Goal: Task Accomplishment & Management: Manage account settings

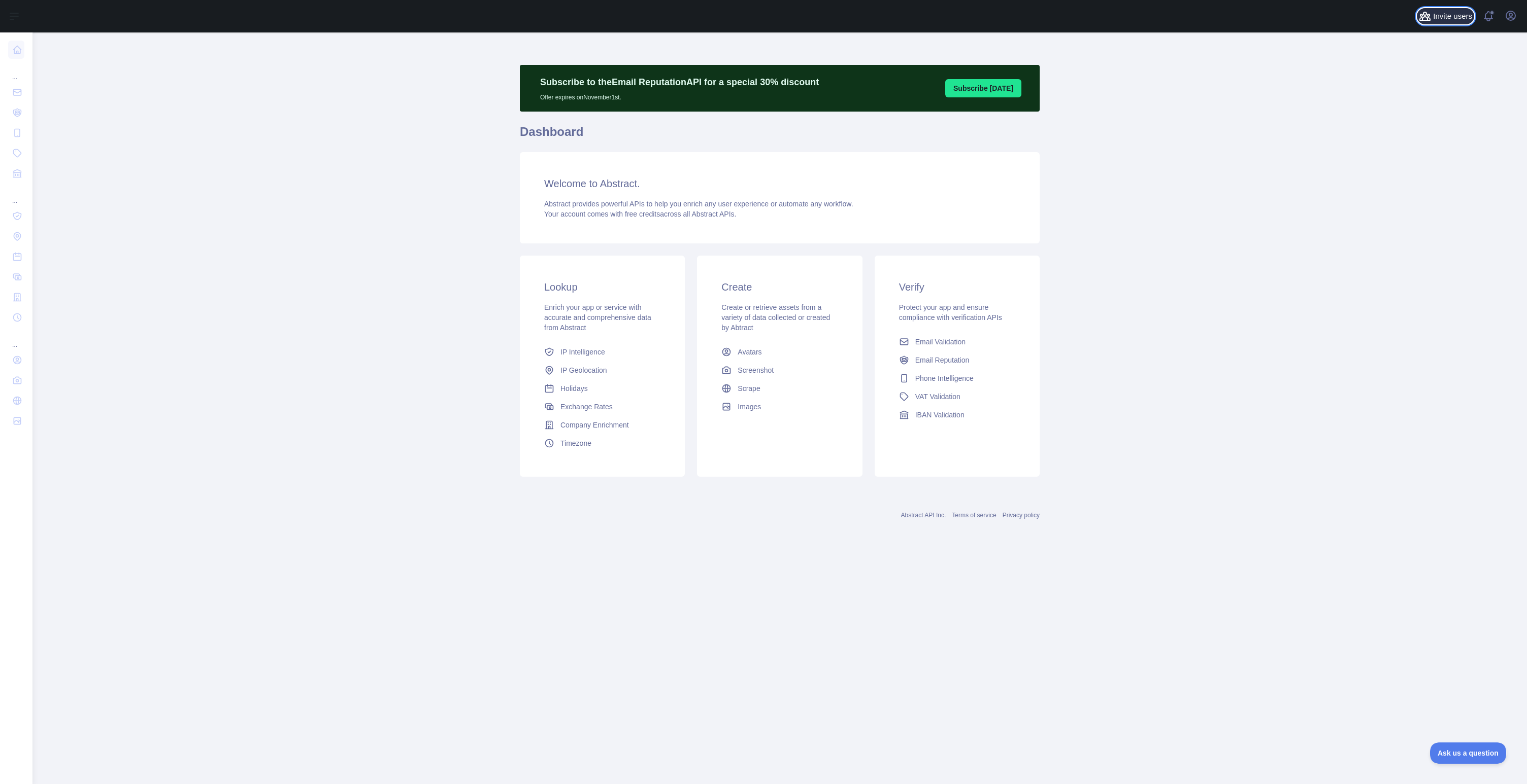
click at [1436, 18] on span "Invite users" at bounding box center [1452, 17] width 39 height 12
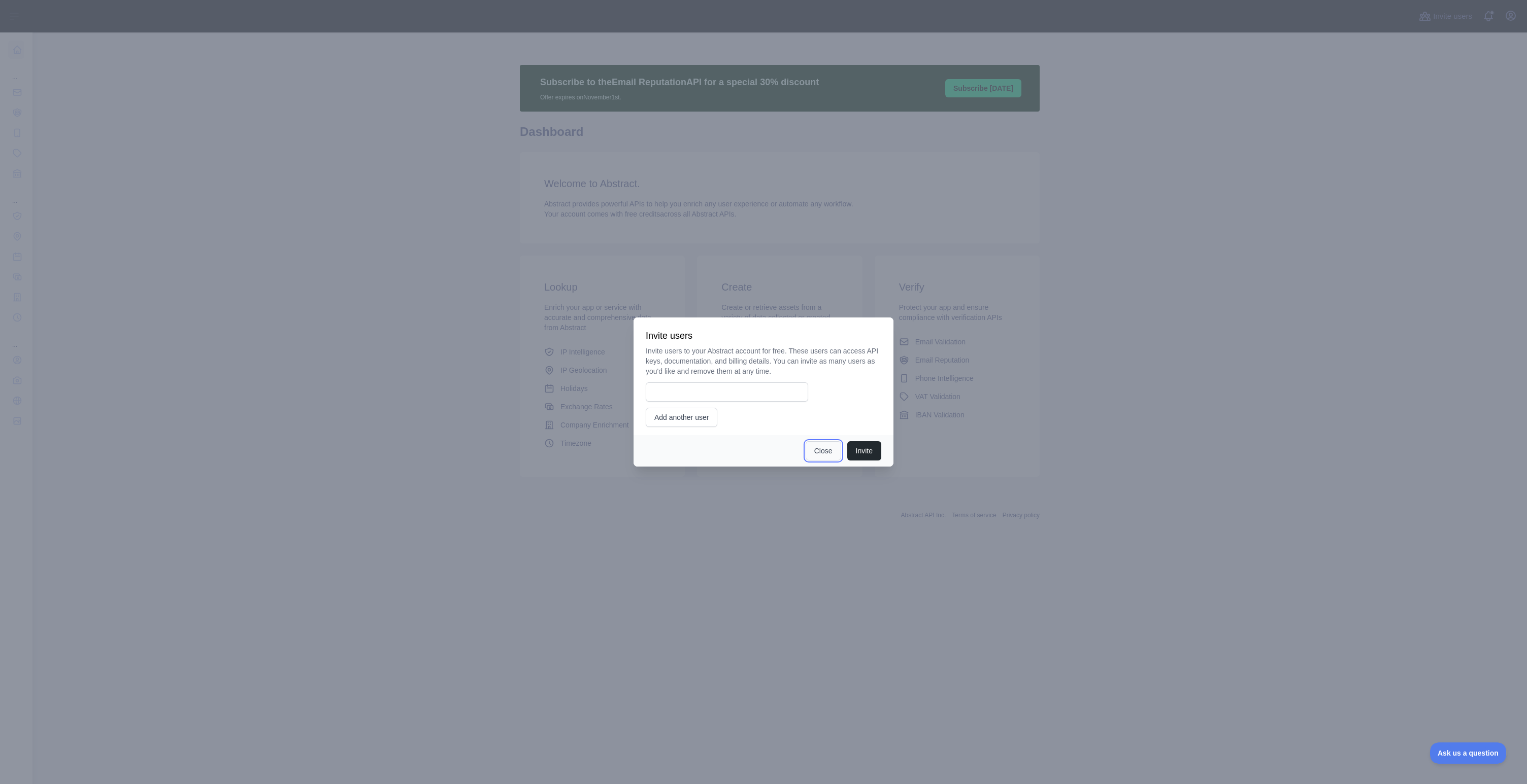
click at [819, 452] on button "Close" at bounding box center [823, 450] width 36 height 19
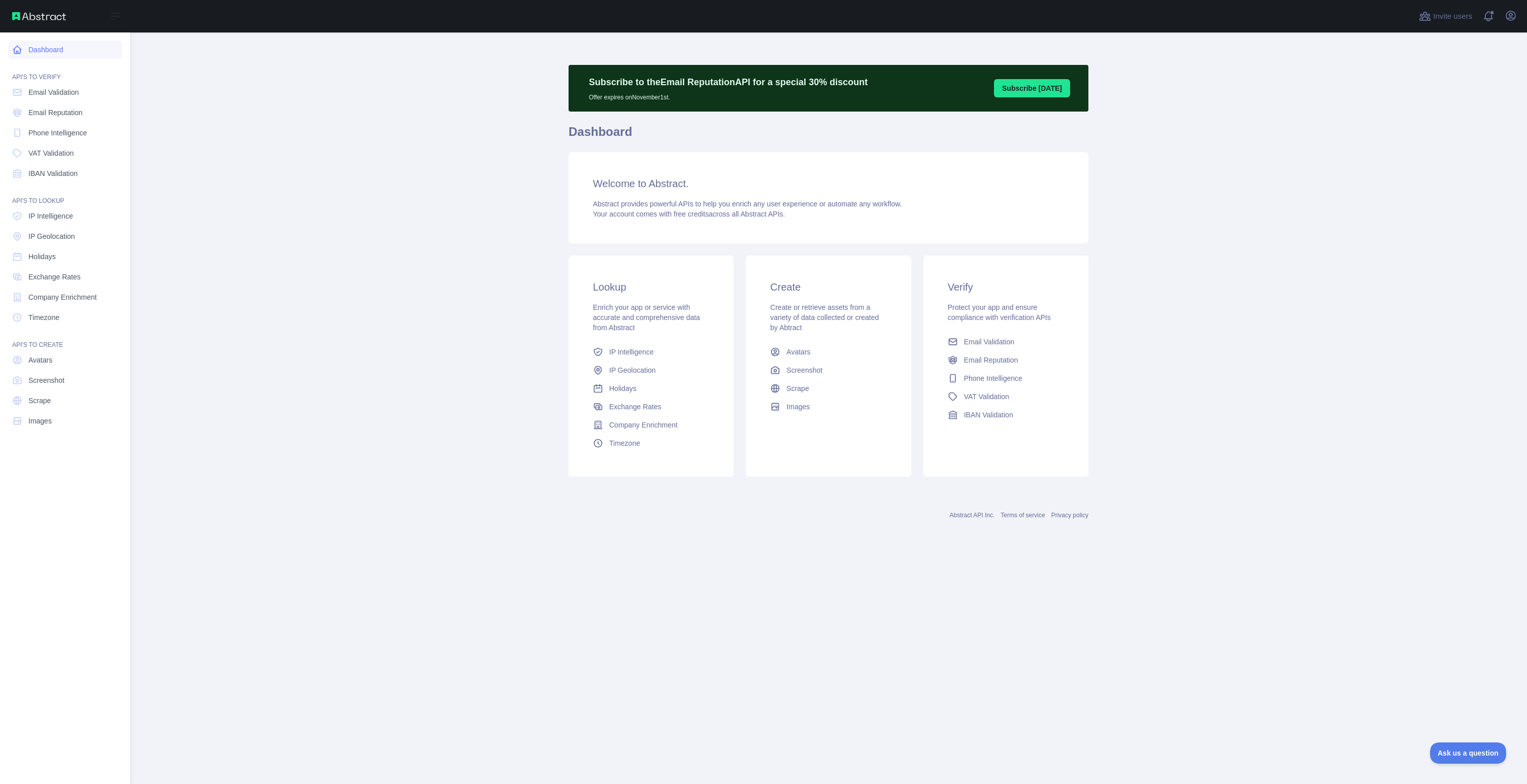
click at [40, 53] on link "Dashboard" at bounding box center [65, 50] width 114 height 18
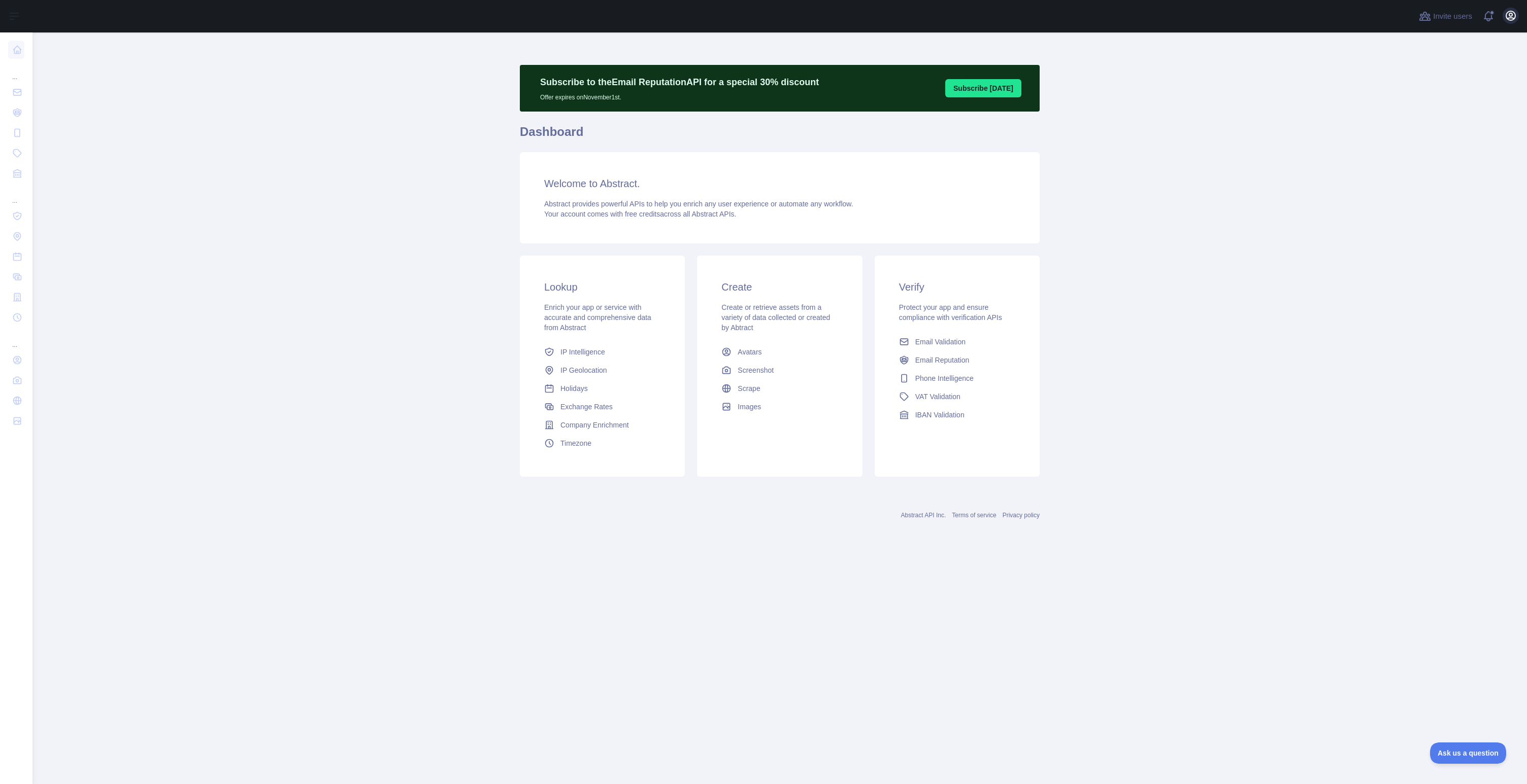
click at [1506, 7] on div "Invite users View notifications Open user menu" at bounding box center [1468, 16] width 102 height 33
click at [1507, 15] on icon "button" at bounding box center [1511, 16] width 12 height 12
click at [1436, 94] on link "Organization" at bounding box center [1462, 92] width 114 height 18
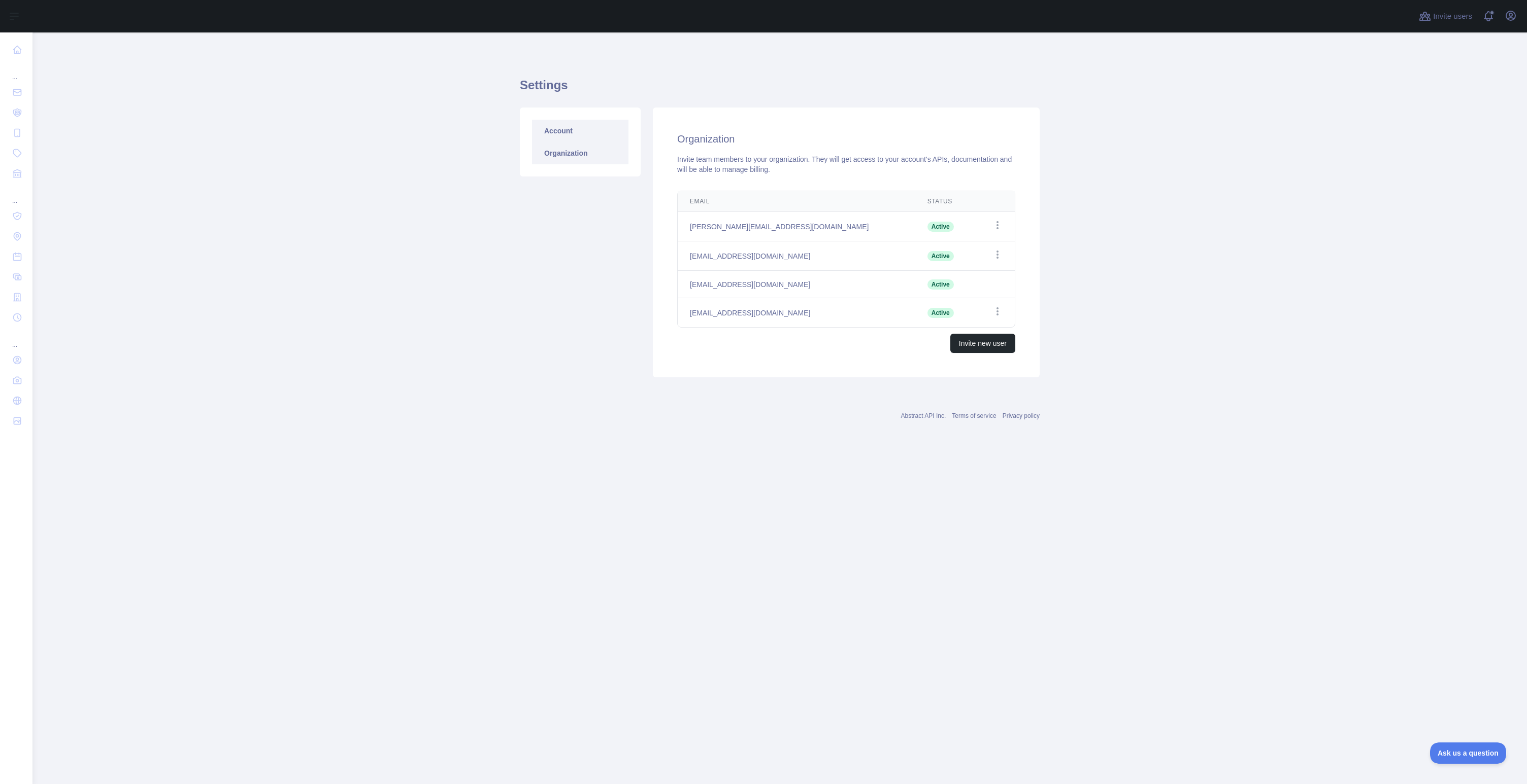
click at [607, 135] on link "Account" at bounding box center [580, 131] width 97 height 22
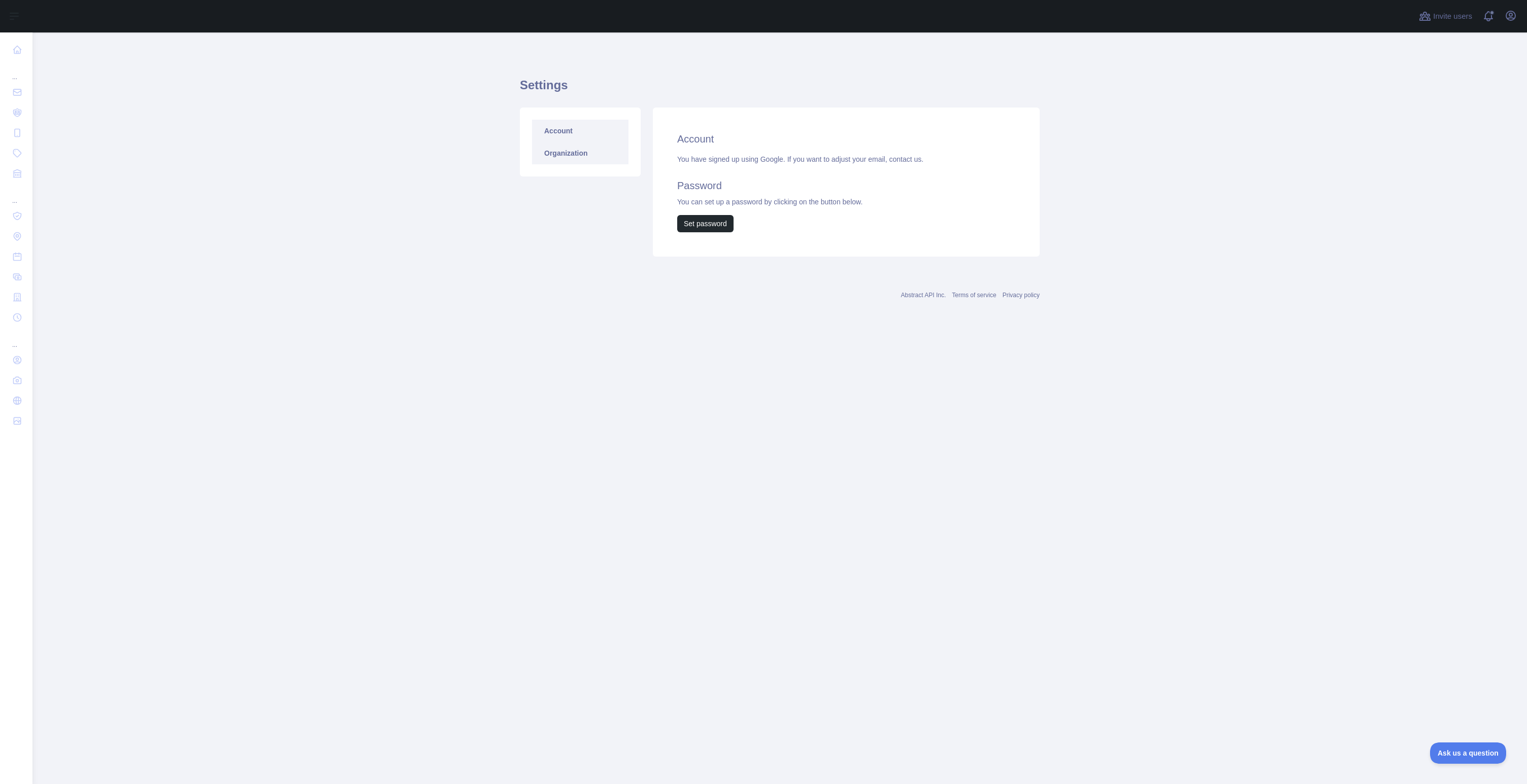
click at [607, 147] on link "Organization" at bounding box center [580, 153] width 97 height 22
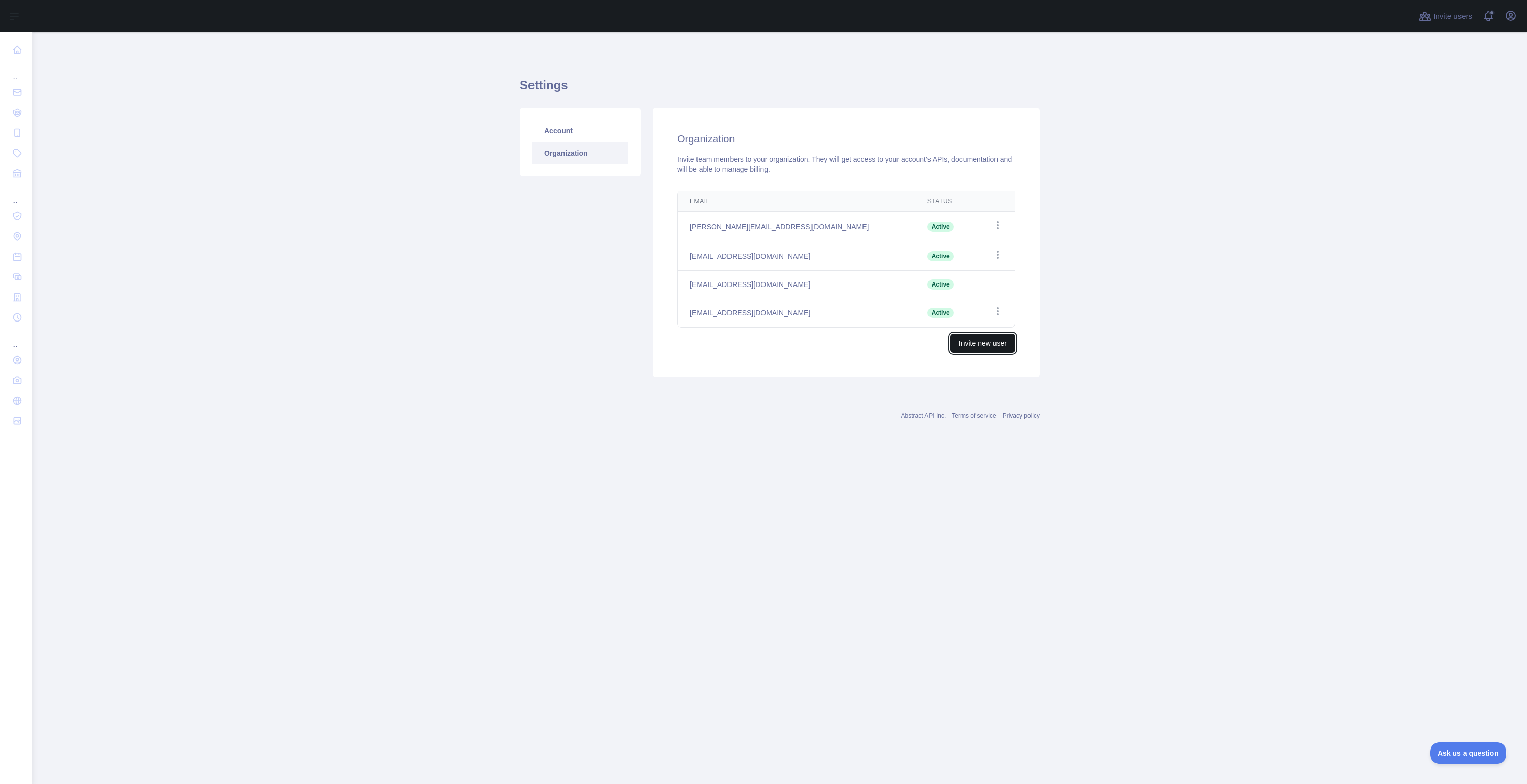
click at [965, 341] on button "Invite new user" at bounding box center [982, 343] width 65 height 19
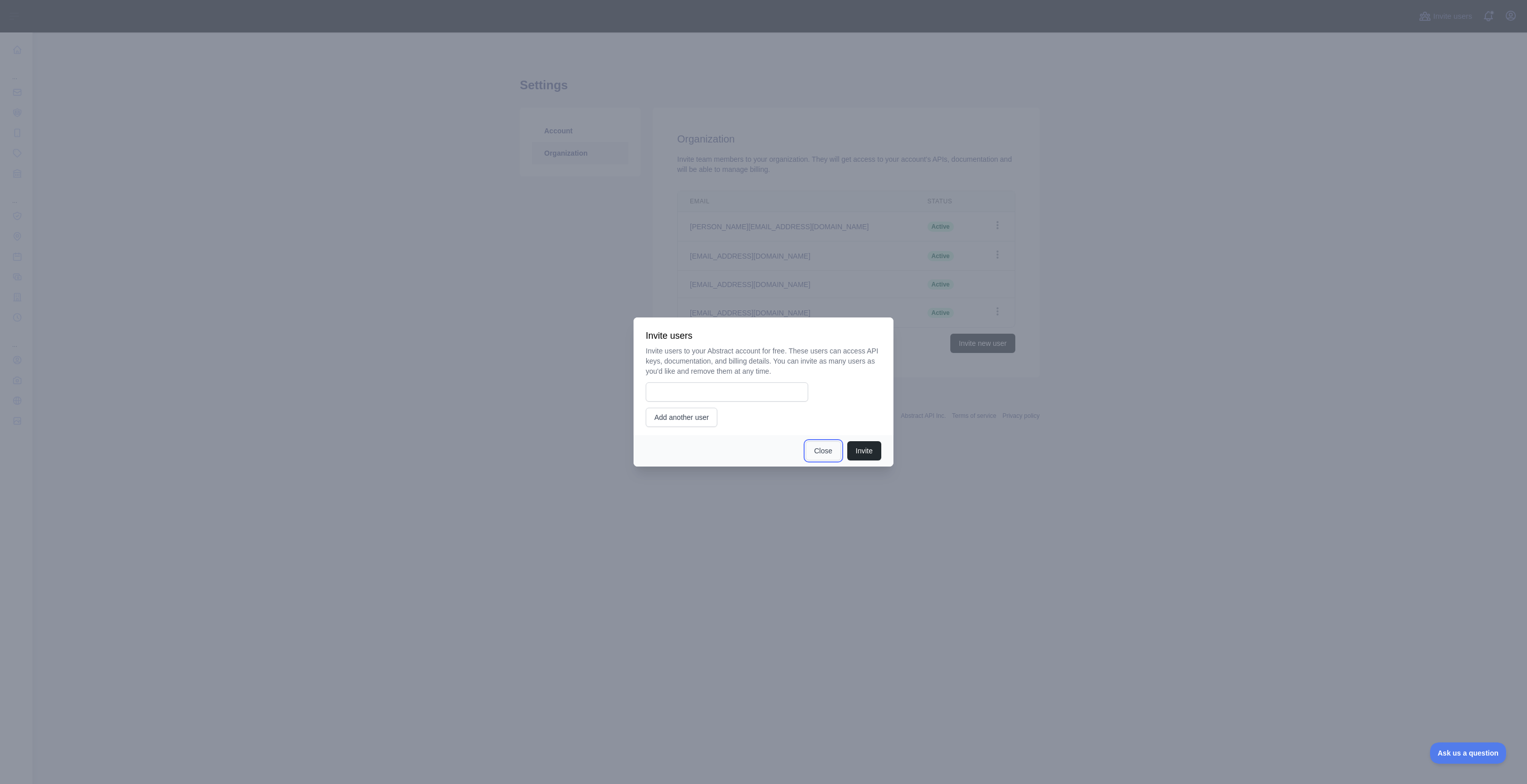
click at [814, 453] on button "Close" at bounding box center [823, 450] width 36 height 19
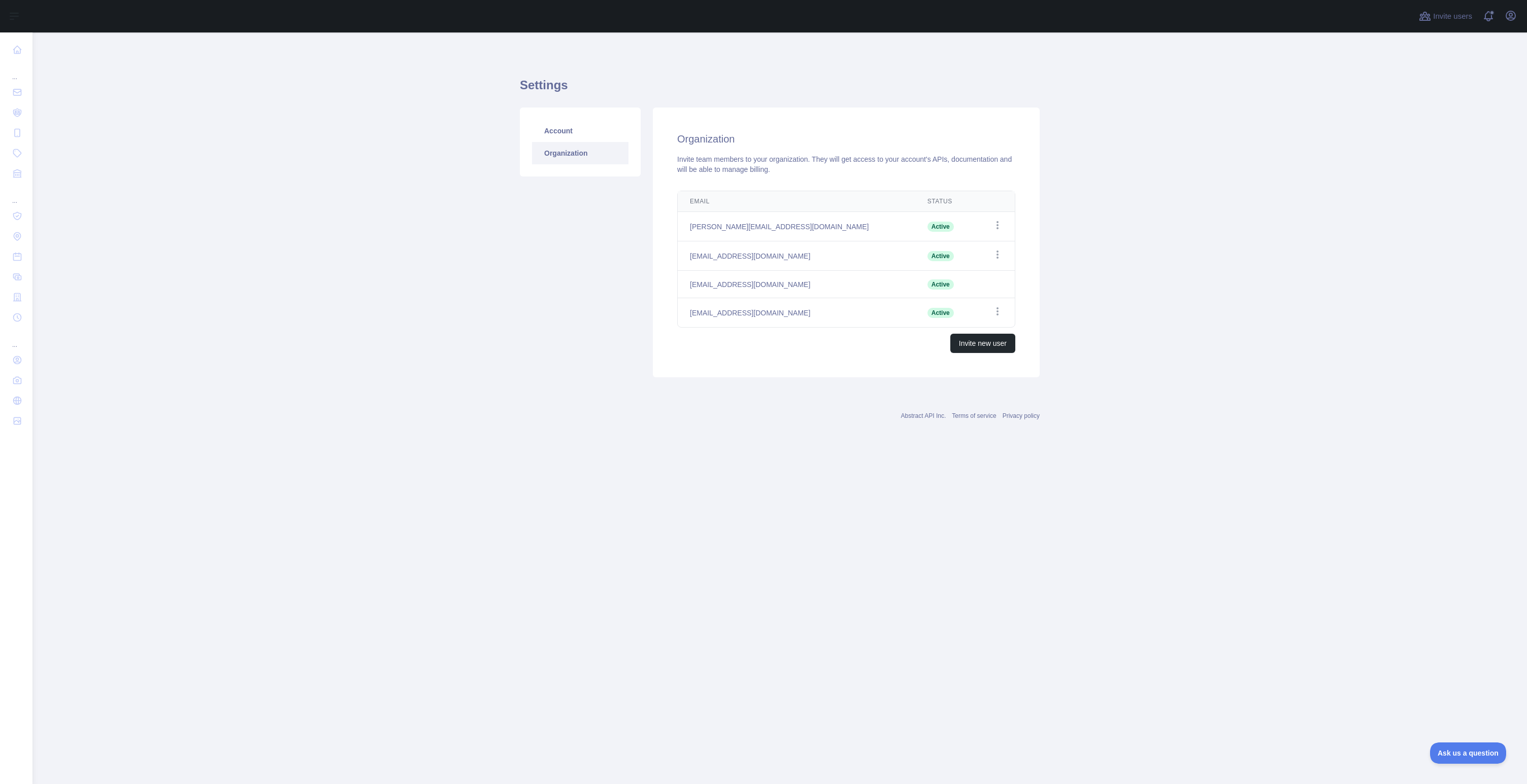
click at [737, 255] on td "[EMAIL_ADDRESS][DOMAIN_NAME]" at bounding box center [796, 255] width 238 height 29
click at [1003, 255] on td "Open options" at bounding box center [995, 255] width 40 height 29
click at [1001, 255] on icon "button" at bounding box center [997, 254] width 10 height 10
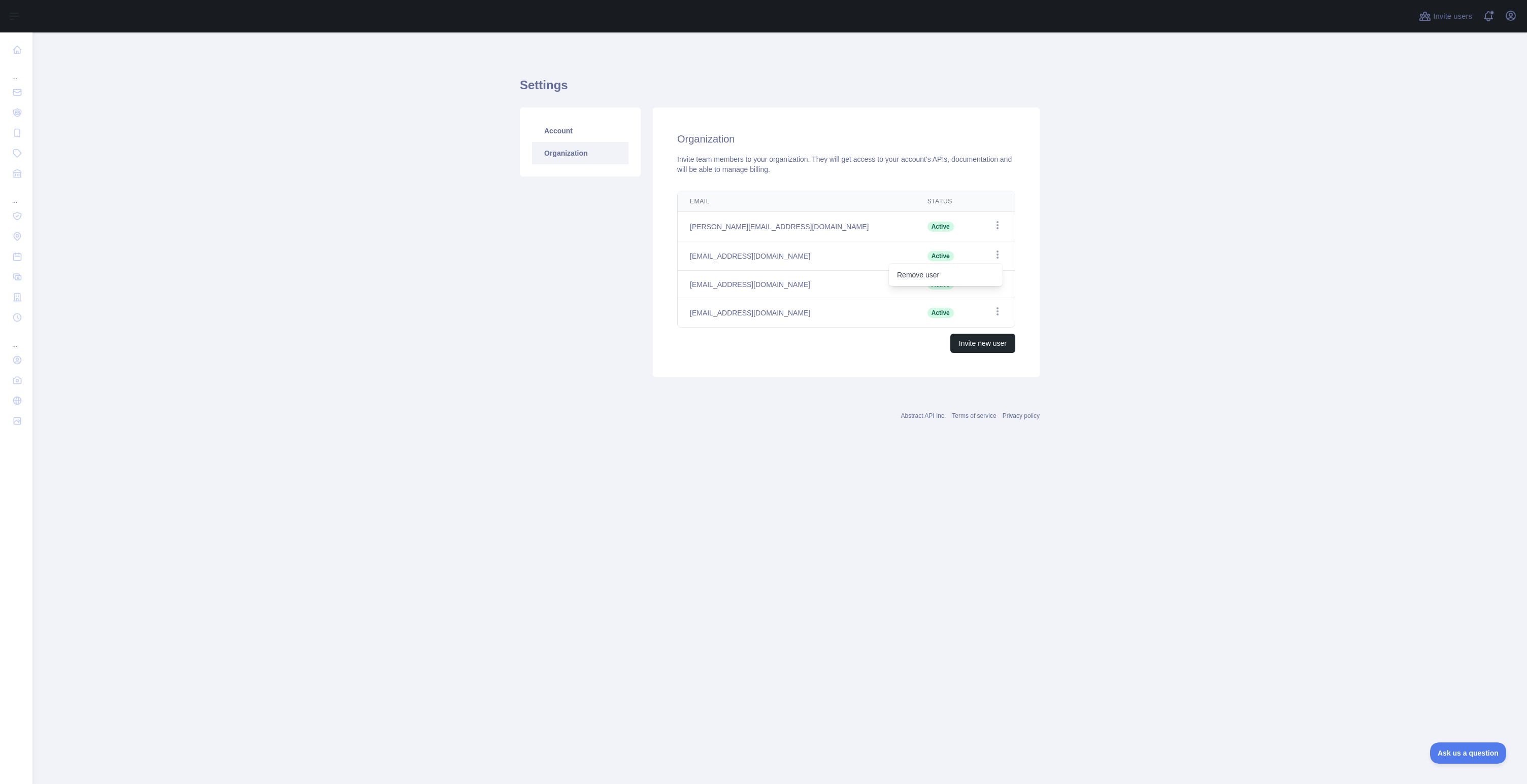
drag, startPoint x: 1061, startPoint y: 245, endPoint x: 965, endPoint y: 254, distance: 96.4
click at [1060, 246] on main "Settings Account Organization Organization Invite team members to your organiza…" at bounding box center [779, 409] width 1494 height 752
click at [731, 257] on td "[EMAIL_ADDRESS][DOMAIN_NAME]" at bounding box center [796, 255] width 238 height 29
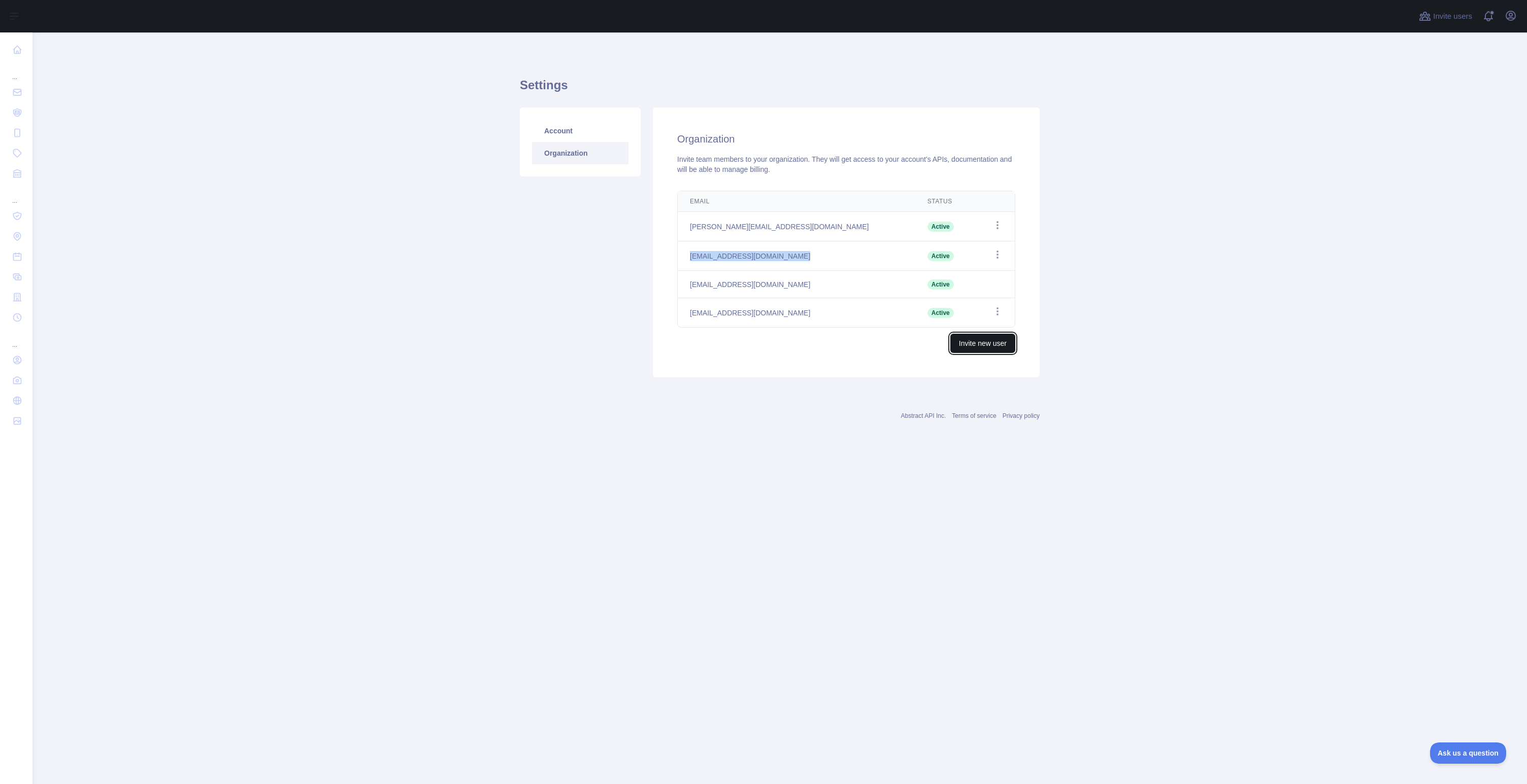
click at [995, 348] on button "Invite new user" at bounding box center [982, 343] width 65 height 19
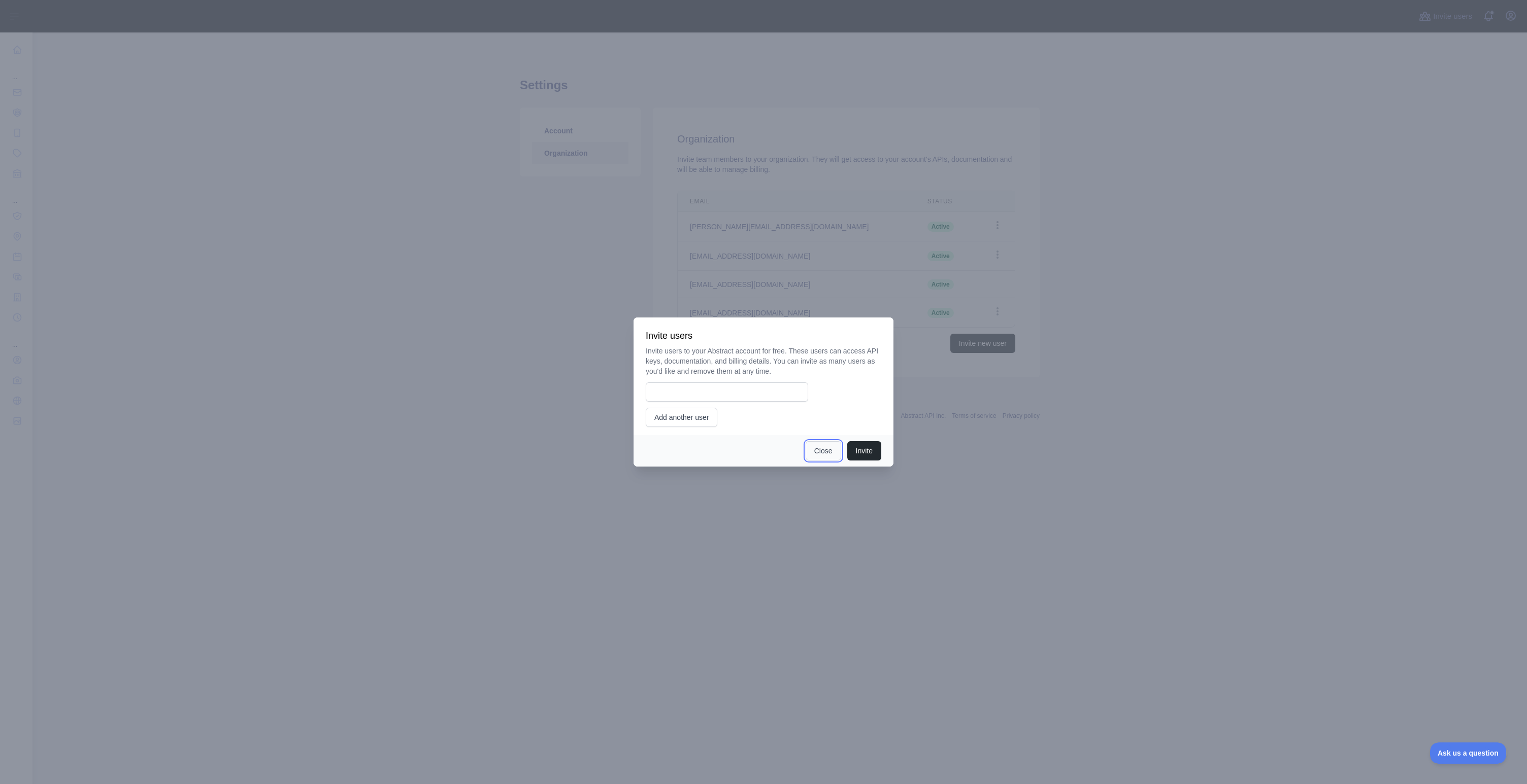
click at [815, 458] on button "Close" at bounding box center [823, 450] width 36 height 19
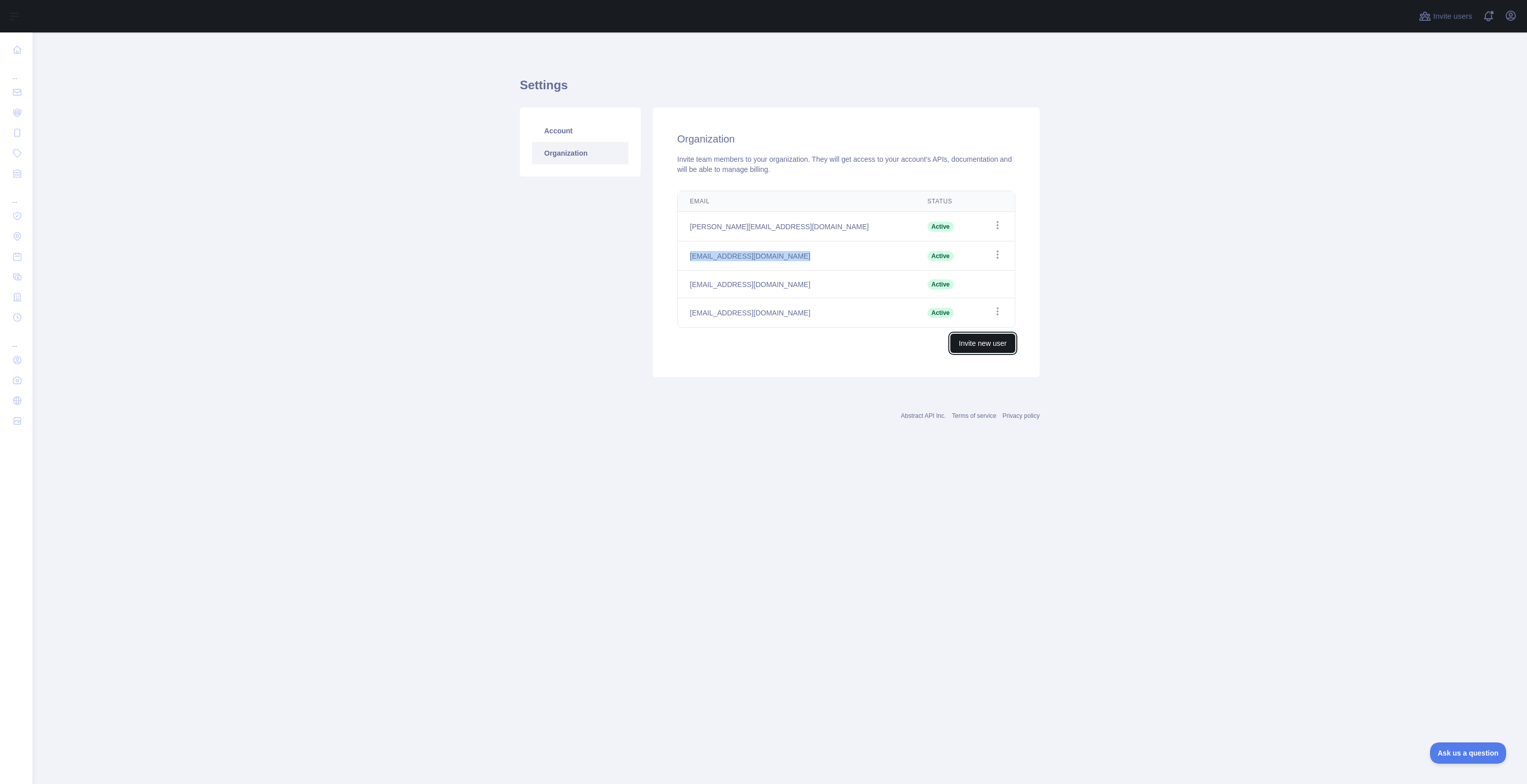
click at [965, 343] on button "Invite new user" at bounding box center [982, 343] width 65 height 19
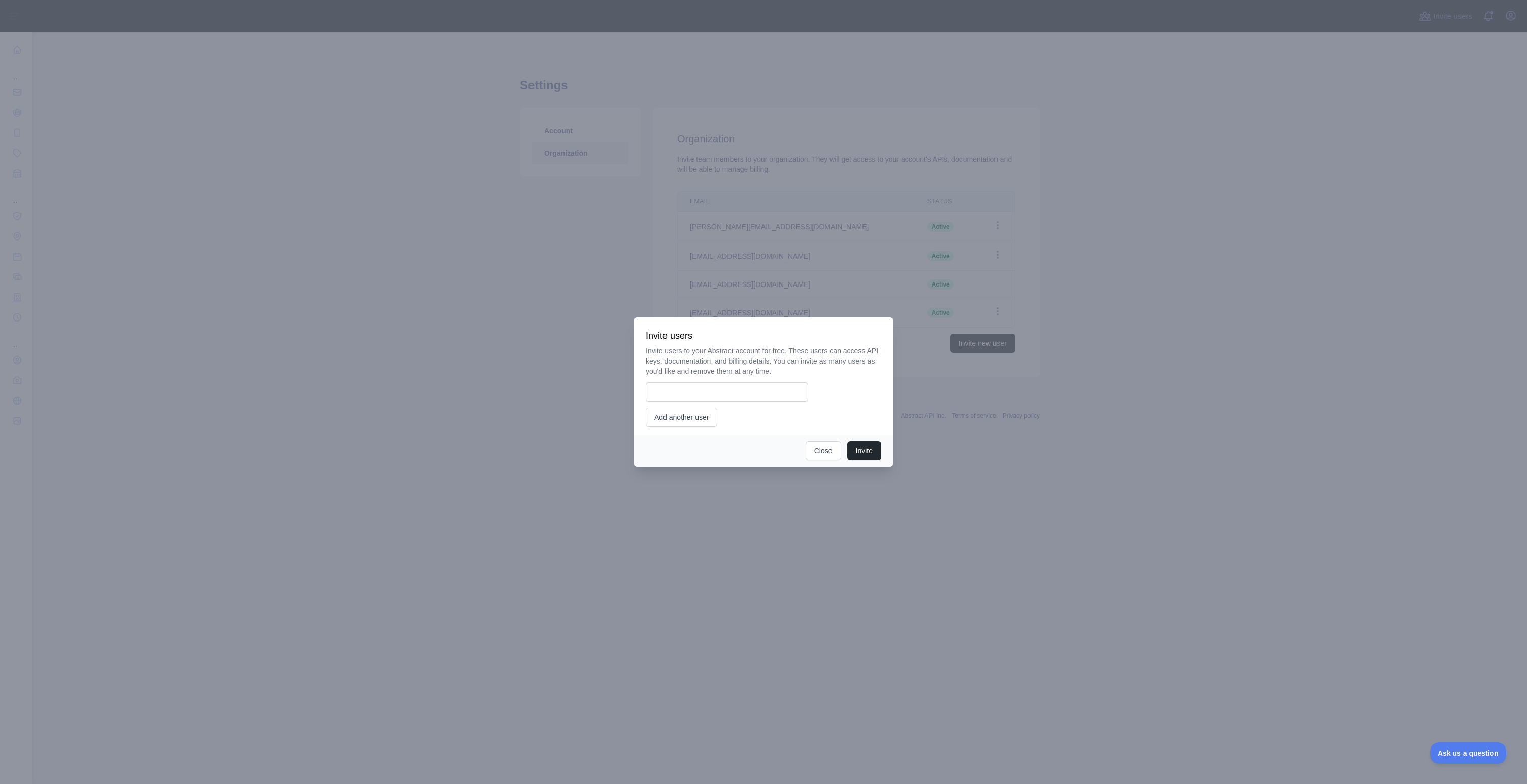
click at [755, 382] on div "Invite users to your Abstract account for free. These users can access API keys…" at bounding box center [764, 386] width 236 height 81
click at [755, 388] on input "email" at bounding box center [727, 391] width 163 height 19
type input "**********"
click at [856, 448] on button "Invite" at bounding box center [864, 450] width 34 height 19
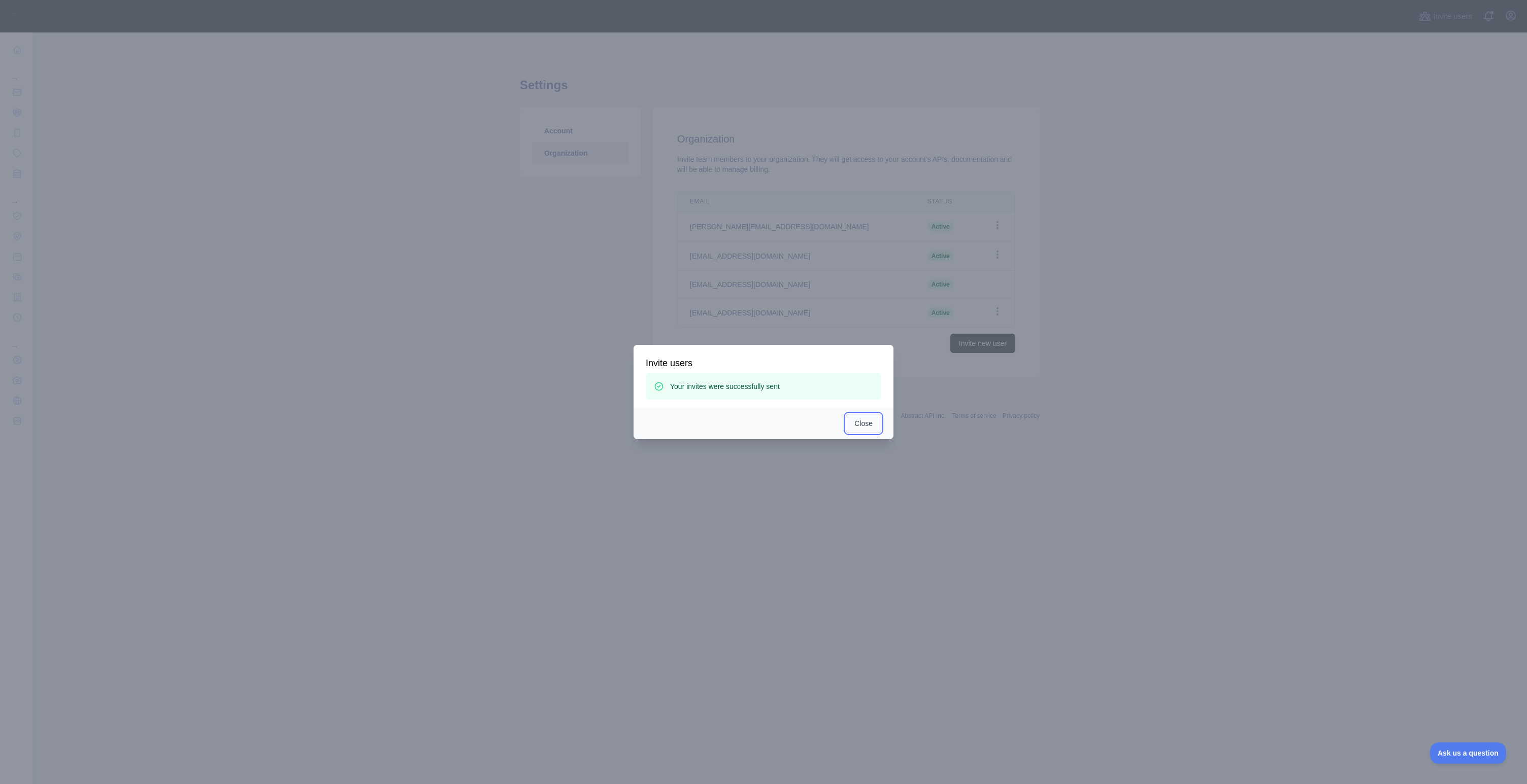
click at [855, 423] on button "Close" at bounding box center [863, 423] width 36 height 19
